Goal: Browse casually: Explore the website without a specific task or goal

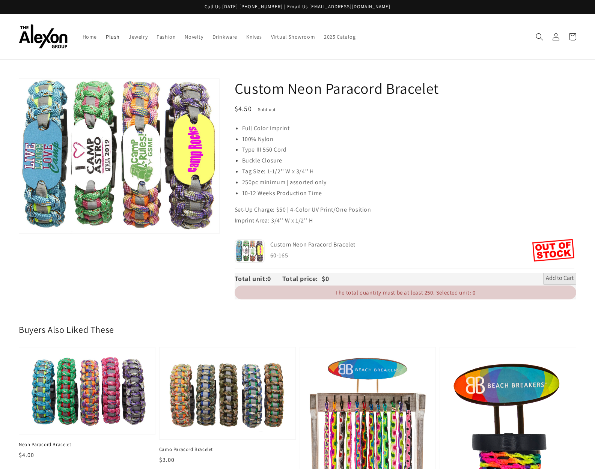
click at [118, 36] on span "Plush" at bounding box center [113, 36] width 14 height 7
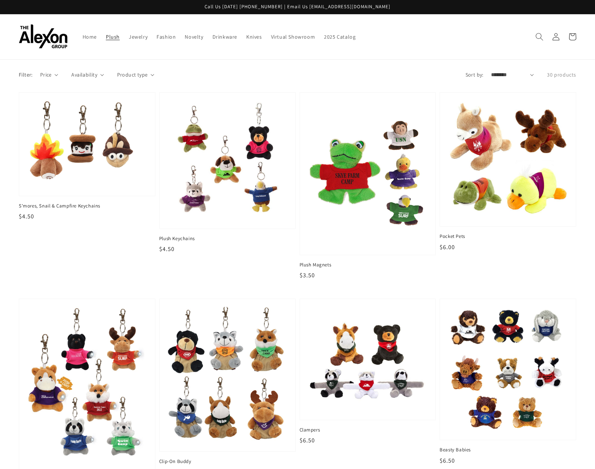
click at [539, 34] on icon "Search" at bounding box center [539, 37] width 8 height 8
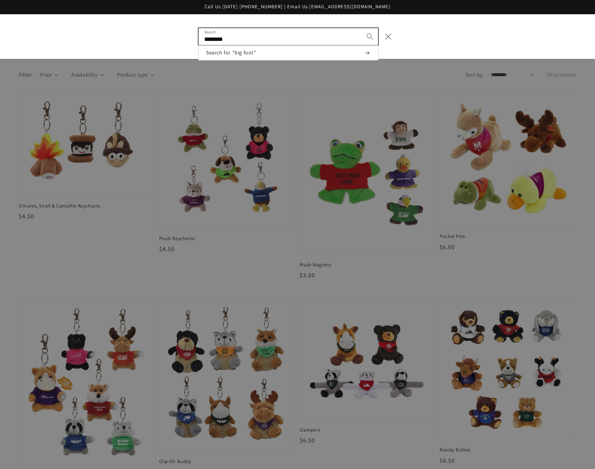
type input "********"
click at [362, 28] on button "Search" at bounding box center [370, 36] width 17 height 17
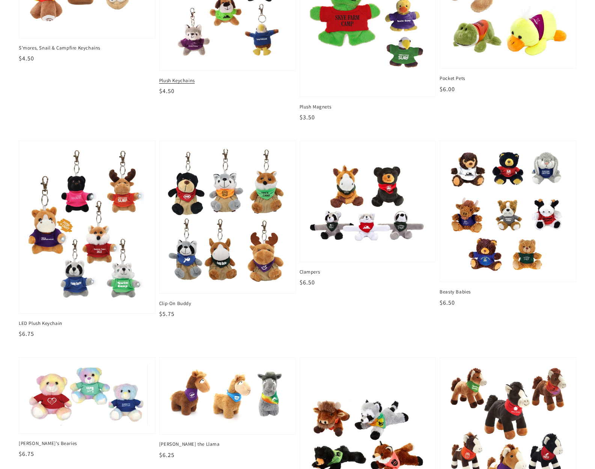
scroll to position [160, 0]
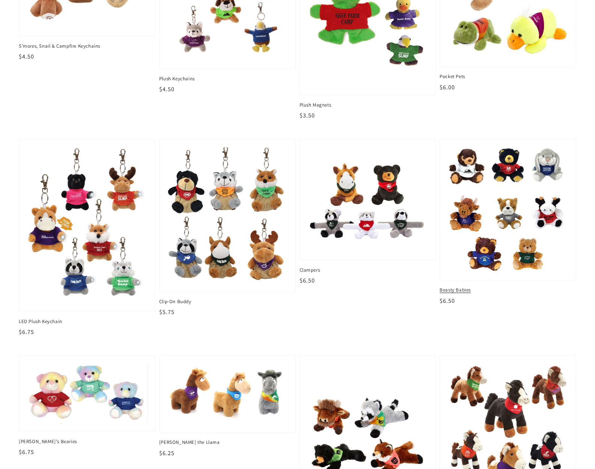
click at [489, 172] on img at bounding box center [508, 210] width 124 height 130
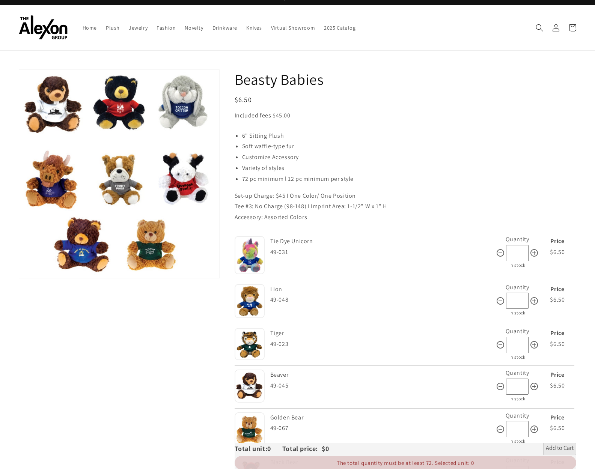
scroll to position [10, 0]
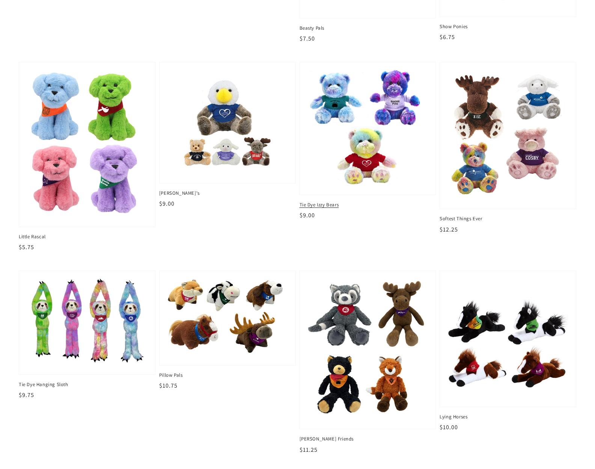
scroll to position [664, 0]
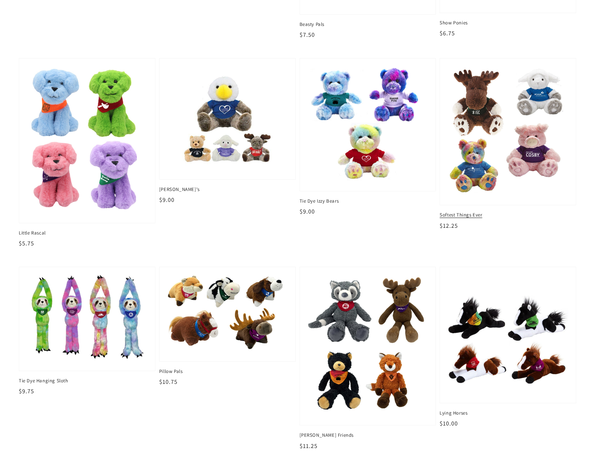
click at [535, 177] on img at bounding box center [508, 132] width 124 height 136
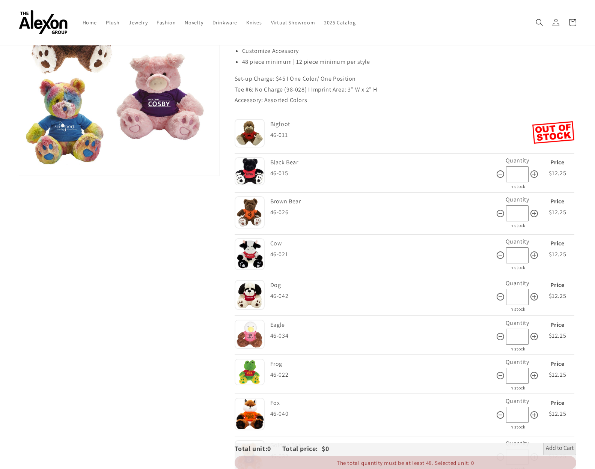
scroll to position [121, 0]
click at [253, 143] on img at bounding box center [250, 133] width 30 height 29
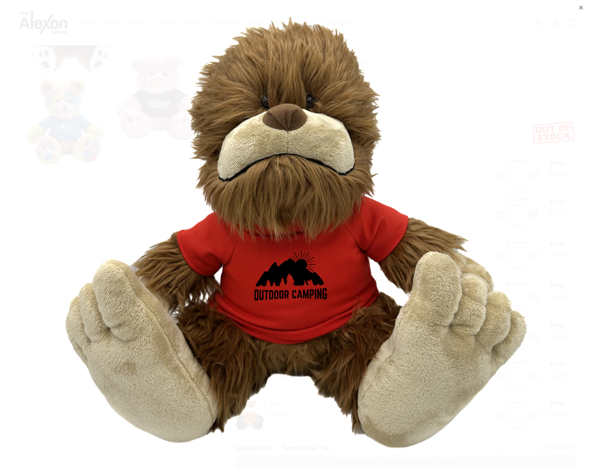
click at [60, 24] on img at bounding box center [297, 234] width 495 height 469
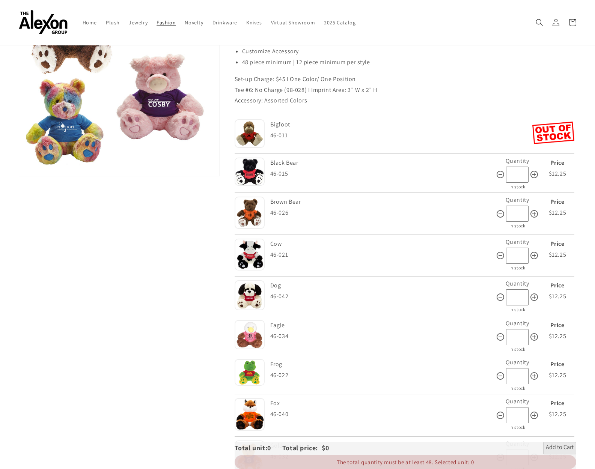
click at [167, 25] on span "Fashion" at bounding box center [166, 22] width 19 height 7
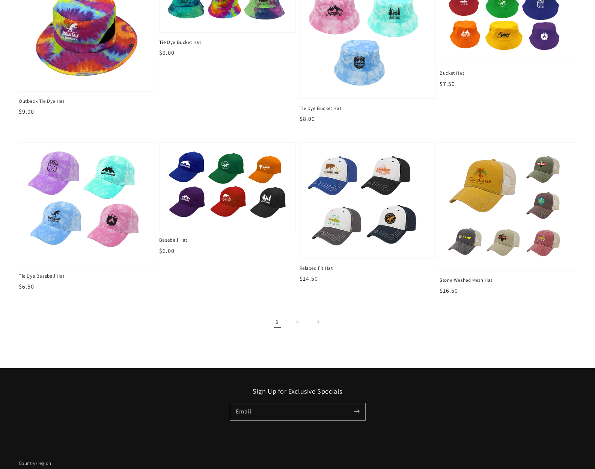
scroll to position [857, 0]
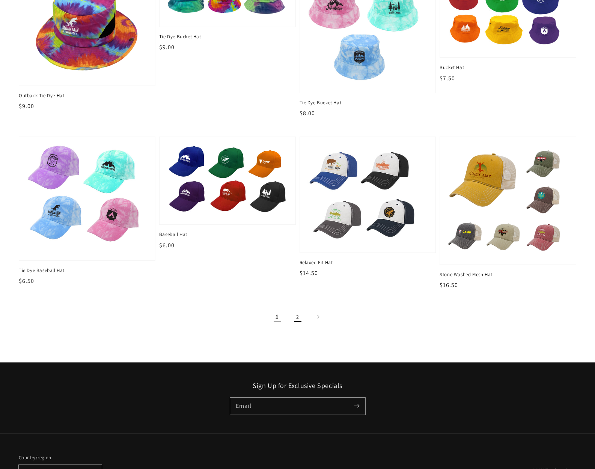
click at [302, 317] on link "2" at bounding box center [298, 317] width 17 height 17
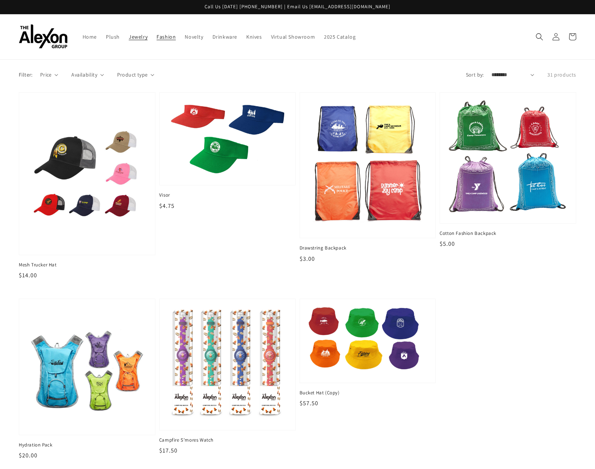
click at [131, 35] on span "Jewelry" at bounding box center [138, 36] width 19 height 7
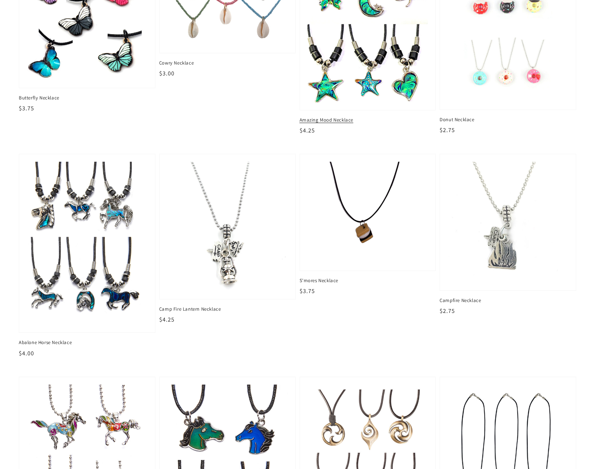
scroll to position [157, 0]
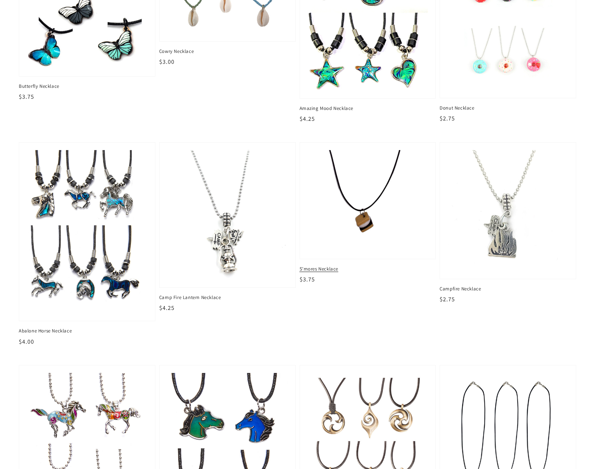
click at [364, 204] on img at bounding box center [368, 201] width 124 height 104
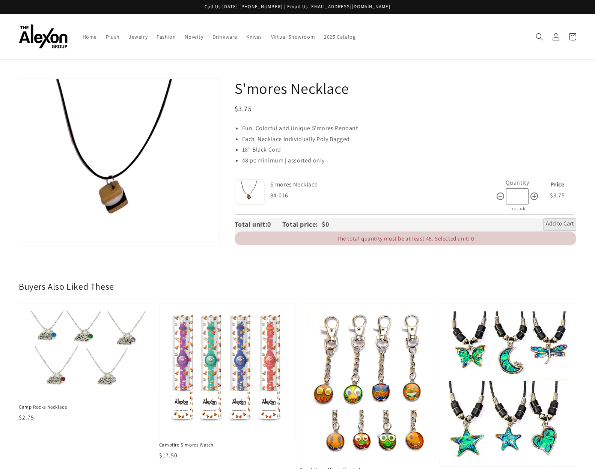
drag, startPoint x: 113, startPoint y: 187, endPoint x: 643, endPoint y: 253, distance: 534.0
click at [595, 253] on html "Skip to content Call Us [DATE] [PHONE_NUMBER] | Email Us [EMAIL_ADDRESS][DOMAIN…" at bounding box center [297, 234] width 595 height 469
drag, startPoint x: 153, startPoint y: 177, endPoint x: 163, endPoint y: 177, distance: 10.1
click at [153, 177] on button "Open media 1 in gallery view" at bounding box center [119, 163] width 200 height 168
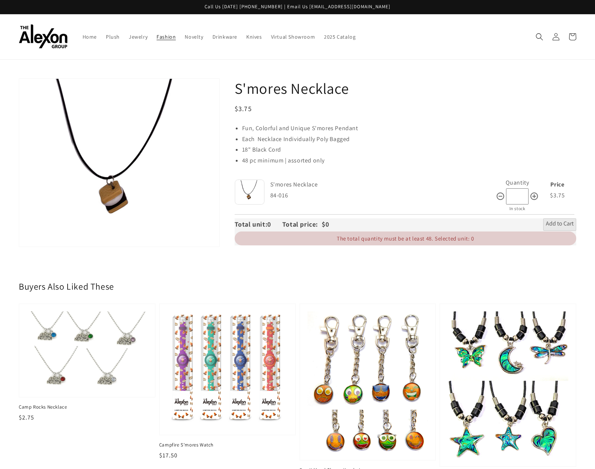
click at [153, 38] on link "Fashion" at bounding box center [166, 37] width 28 height 16
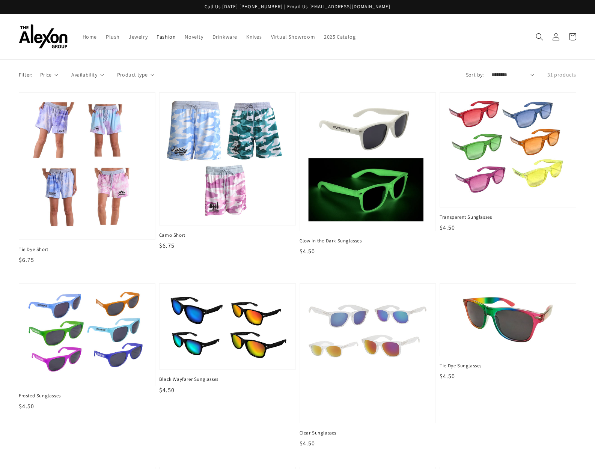
click at [180, 127] on img at bounding box center [227, 158] width 124 height 121
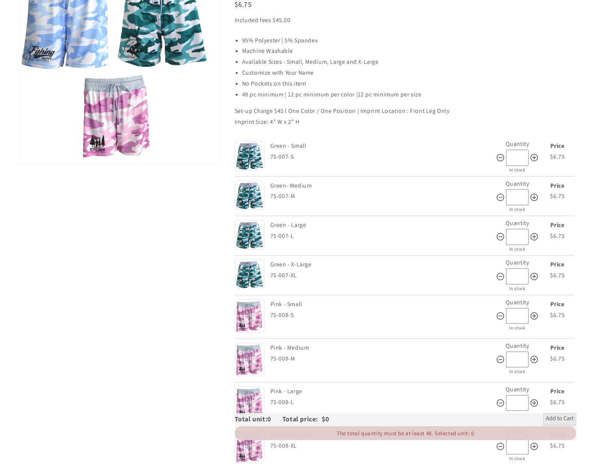
scroll to position [122, 0]
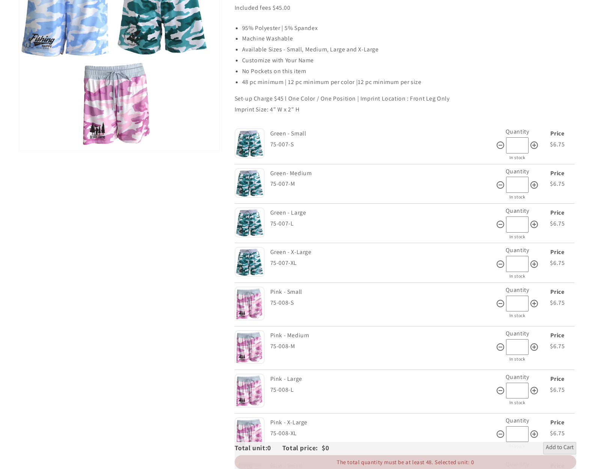
click at [250, 262] on img at bounding box center [250, 262] width 30 height 30
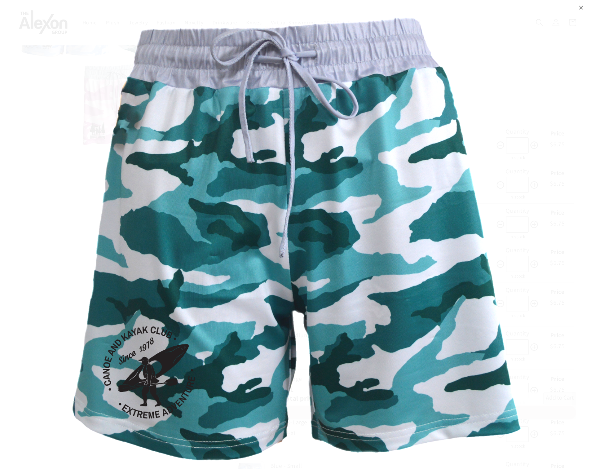
scroll to position [0, 0]
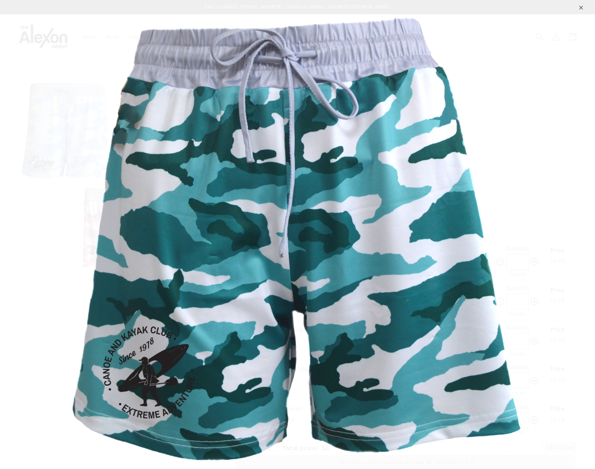
drag, startPoint x: 350, startPoint y: 222, endPoint x: 0, endPoint y: 41, distance: 394.3
